Goal: Task Accomplishment & Management: Manage account settings

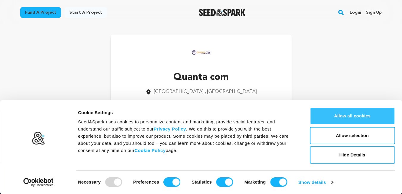
click at [362, 113] on button "Allow all cookies" at bounding box center [352, 115] width 85 height 17
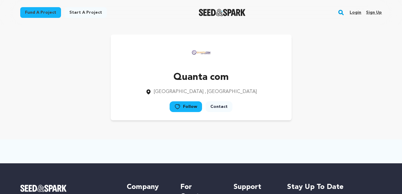
click at [371, 11] on link "Sign up" at bounding box center [374, 13] width 16 height 10
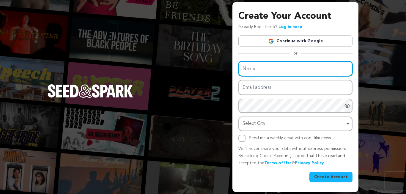
click at [276, 69] on input "Name" at bounding box center [296, 68] width 114 height 15
type input "clothing please"
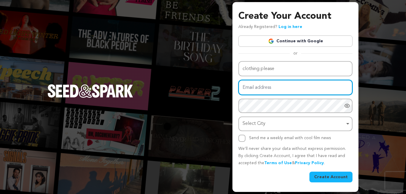
click at [267, 87] on input "Email address" at bounding box center [296, 87] width 114 height 15
type input "clothingplease290@gmail.com"
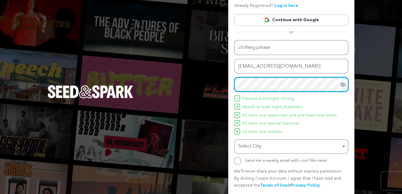
scroll to position [39, 0]
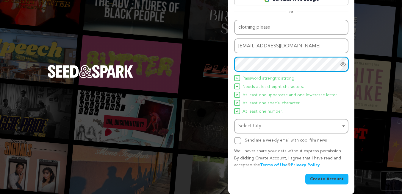
click at [260, 120] on div "Select City Remove item" at bounding box center [291, 125] width 108 height 11
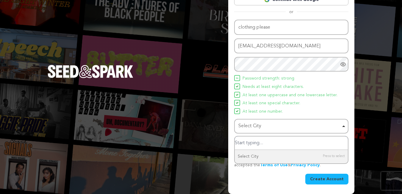
click at [261, 143] on input "Select City" at bounding box center [291, 142] width 113 height 13
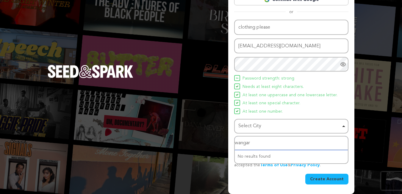
type input "wangara"
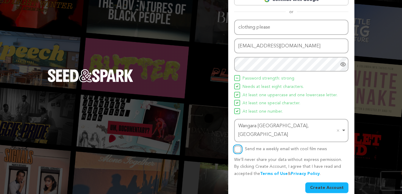
click at [238, 145] on input "Send me a weekly email with cool film news" at bounding box center [237, 148] width 7 height 7
checkbox input "true"
click at [319, 182] on button "Create Account" at bounding box center [326, 187] width 43 height 11
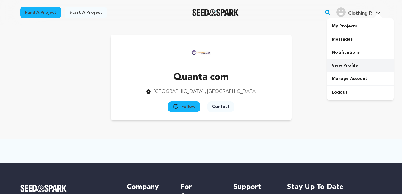
click at [350, 64] on link "View Profile" at bounding box center [360, 65] width 67 height 13
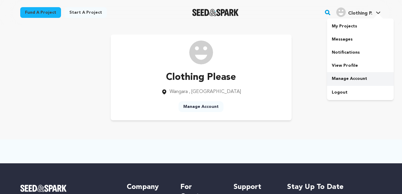
click at [350, 79] on link "Manage Account" at bounding box center [360, 78] width 67 height 13
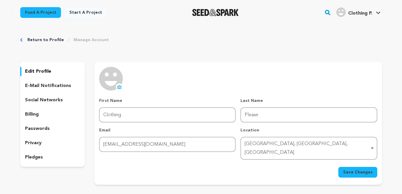
click at [119, 85] on icon at bounding box center [119, 86] width 4 height 3
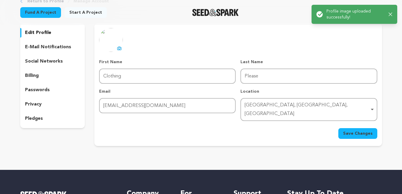
scroll to position [89, 0]
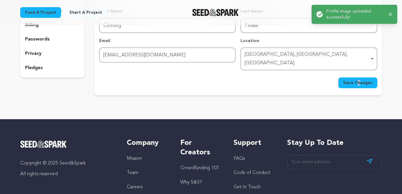
click at [357, 83] on div "uploading spinner upload profile image First Name First Name Clothing Last Name…" at bounding box center [237, 34] width 287 height 123
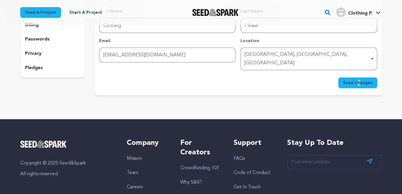
click at [353, 78] on button "Save Changes" at bounding box center [357, 82] width 39 height 11
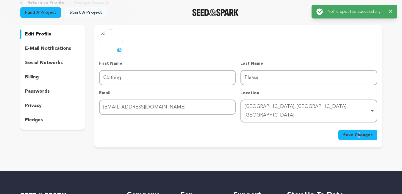
scroll to position [30, 0]
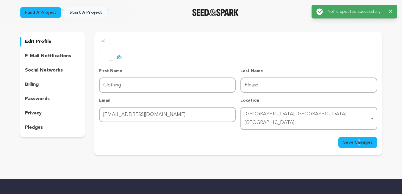
click at [63, 70] on div "social networks" at bounding box center [52, 70] width 65 height 10
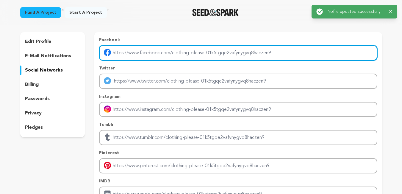
click at [176, 51] on input "Enter facebook profile link" at bounding box center [238, 52] width 278 height 15
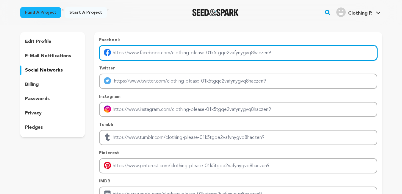
type input "https://www.facebook.com/ECOPIF"
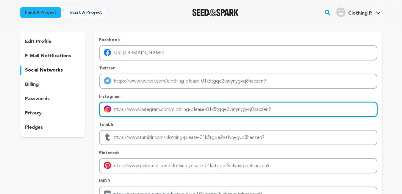
click at [150, 104] on input "Enter instagram handle link" at bounding box center [238, 109] width 278 height 15
type input "https://www.instagram.com/ecopayitforward/"
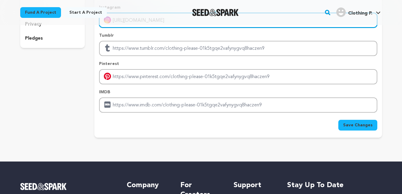
scroll to position [119, 0]
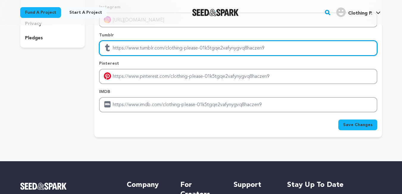
click at [149, 46] on input "Enter tubmlr profile link" at bounding box center [238, 47] width 278 height 15
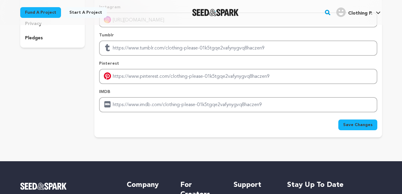
click at [371, 129] on button "Save Changes" at bounding box center [357, 124] width 39 height 11
click at [352, 126] on span "Save Changes" at bounding box center [357, 125] width 29 height 6
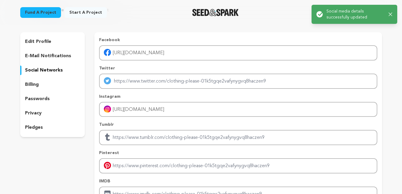
scroll to position [0, 0]
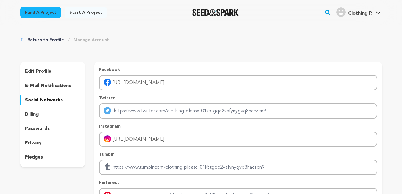
click at [80, 12] on link "Start a project" at bounding box center [86, 12] width 42 height 11
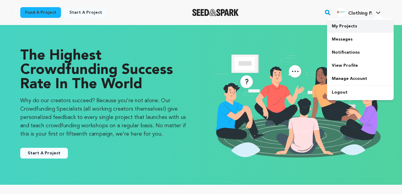
click at [350, 29] on link "My Projects" at bounding box center [360, 26] width 67 height 13
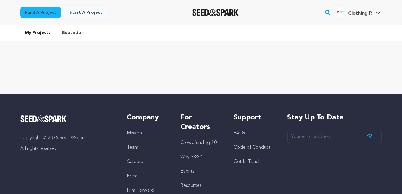
click at [89, 11] on link "Start a project" at bounding box center [86, 12] width 42 height 11
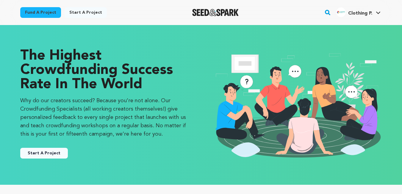
click at [48, 153] on button "Start A Project" at bounding box center [44, 153] width 48 height 11
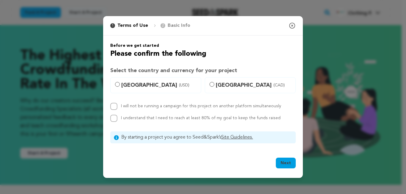
click at [292, 26] on icon "button" at bounding box center [292, 25] width 7 height 7
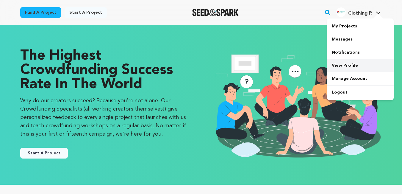
click at [350, 68] on link "View Profile" at bounding box center [360, 65] width 67 height 13
